Goal: Information Seeking & Learning: Find specific fact

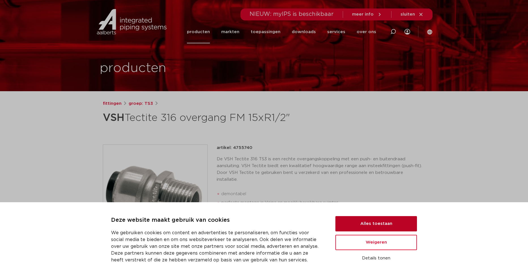
click at [368, 221] on button "Alles toestaan" at bounding box center [376, 223] width 82 height 15
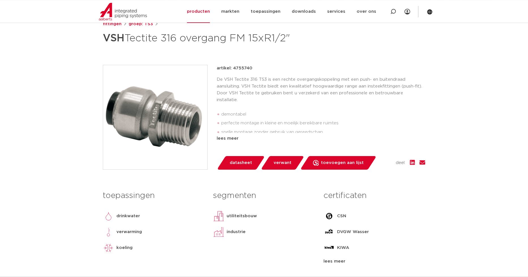
scroll to position [87, 0]
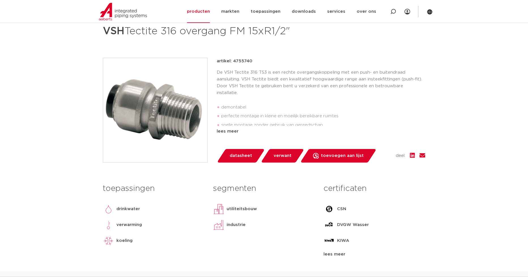
click at [239, 155] on span "datasheet" at bounding box center [241, 155] width 22 height 9
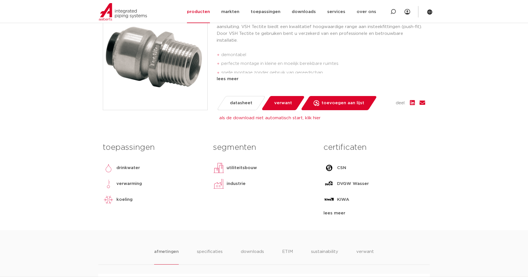
scroll to position [144, 0]
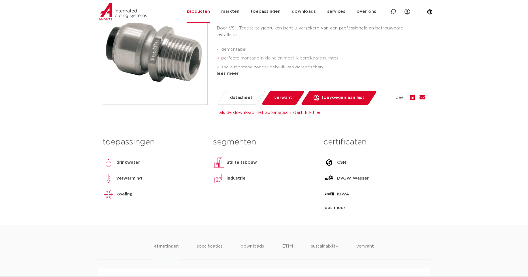
click at [286, 97] on span "verwant" at bounding box center [283, 97] width 18 height 9
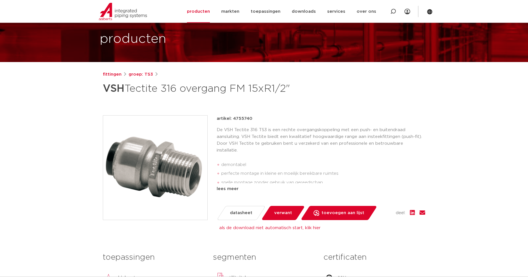
scroll to position [23, 0]
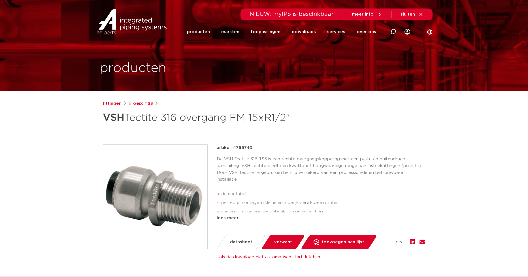
click at [142, 104] on link "groep: TS3" at bounding box center [141, 103] width 24 height 7
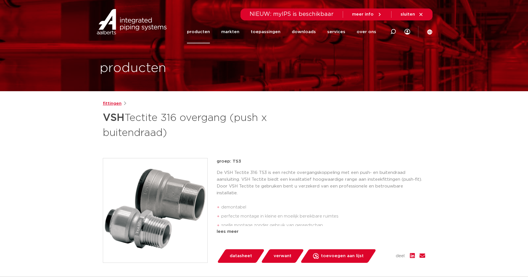
click at [112, 105] on link "fittingen" at bounding box center [112, 103] width 19 height 7
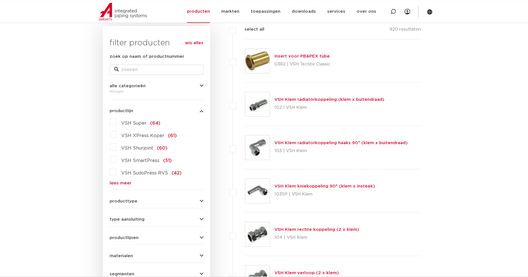
scroll to position [87, 0]
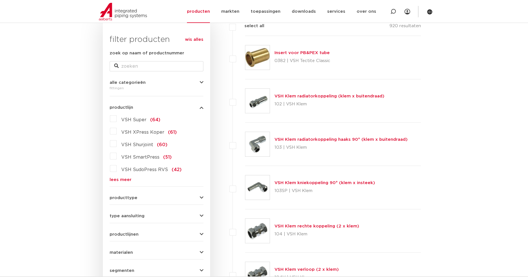
click at [123, 180] on link "lees meer" at bounding box center [157, 179] width 94 height 4
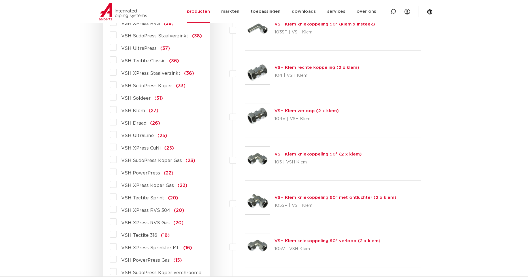
scroll to position [260, 0]
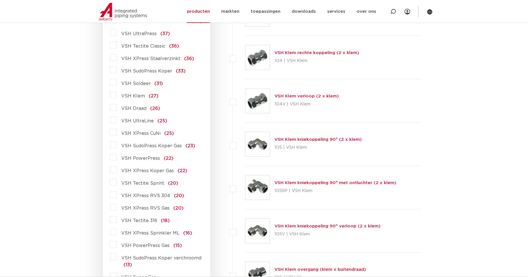
click at [117, 218] on label "VSH Tectite 316 (18)" at bounding box center [143, 219] width 53 height 9
click at [0, 0] on input "VSH Tectite 316 (18)" at bounding box center [0, 0] width 0 height 0
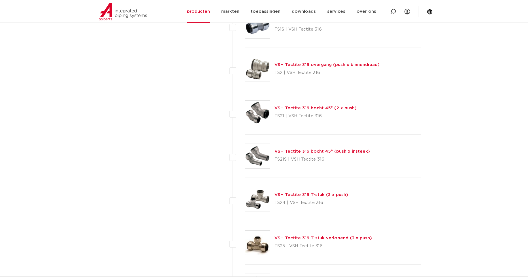
scroll to position [462, 0]
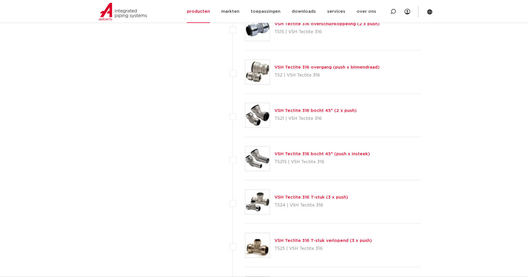
click at [311, 69] on link "VSH Tectite 316 overgang (push x binnendraad)" at bounding box center [326, 67] width 105 height 4
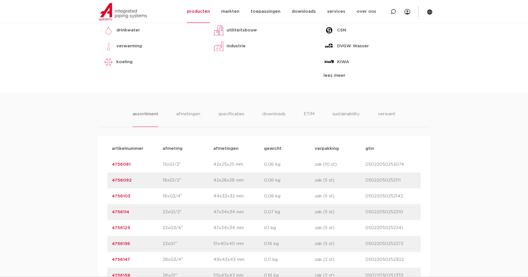
scroll to position [289, 0]
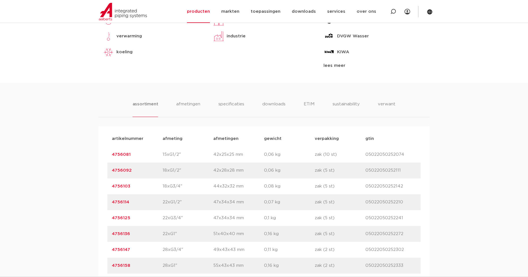
drag, startPoint x: 130, startPoint y: 155, endPoint x: 112, endPoint y: 155, distance: 19.0
click at [112, 155] on div "artikelnummer 4756081 afmeting 15xG1/2" [GEOGRAPHIC_DATA] 42x25x25 mm gewicht 0…" at bounding box center [263, 155] width 313 height 16
copy link "4756081"
drag, startPoint x: 181, startPoint y: 155, endPoint x: 162, endPoint y: 156, distance: 18.4
click at [162, 156] on p "15xG1/2"" at bounding box center [187, 154] width 51 height 7
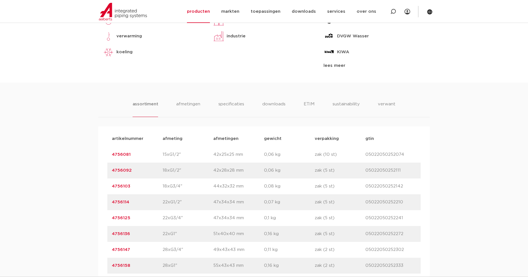
copy p "15xG1/2""
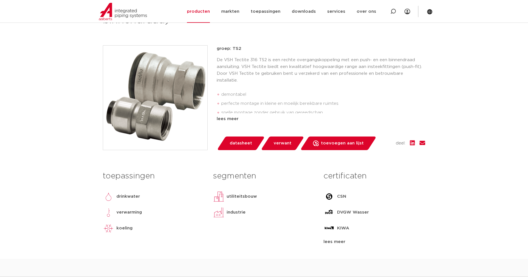
scroll to position [87, 0]
